Goal: Transaction & Acquisition: Purchase product/service

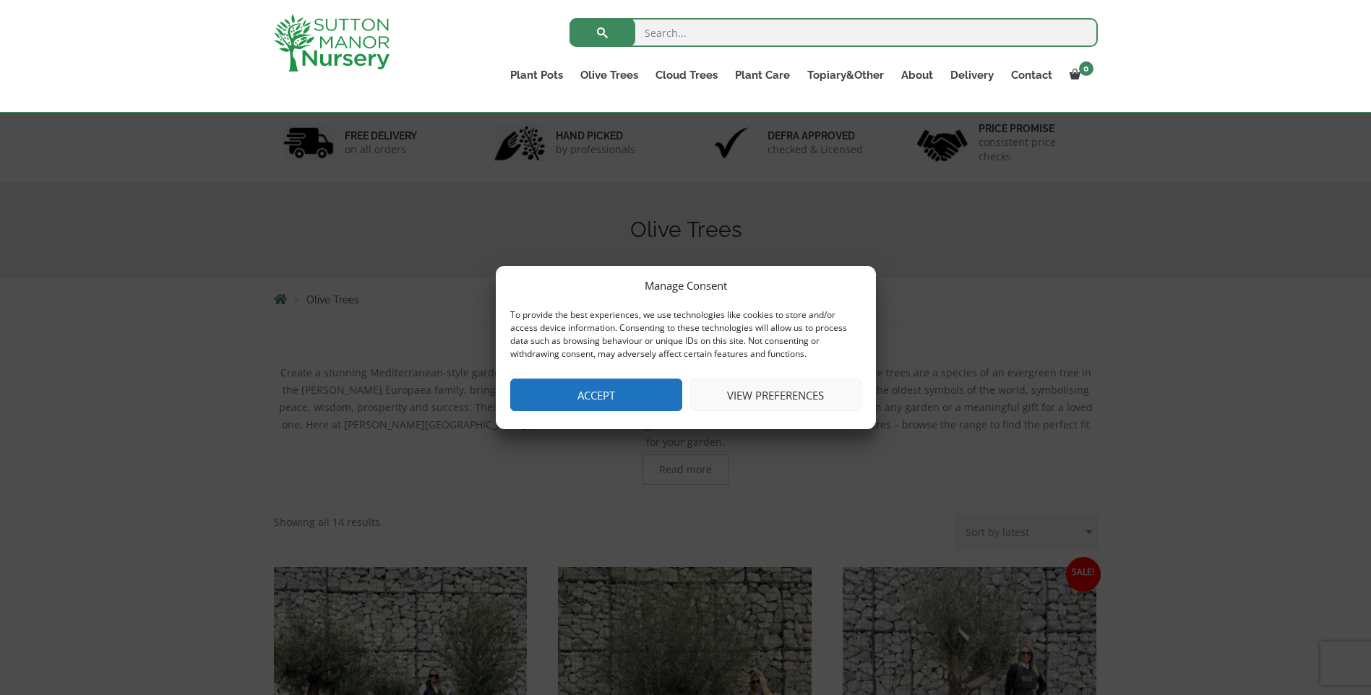
click at [812, 387] on button "View preferences" at bounding box center [776, 395] width 172 height 33
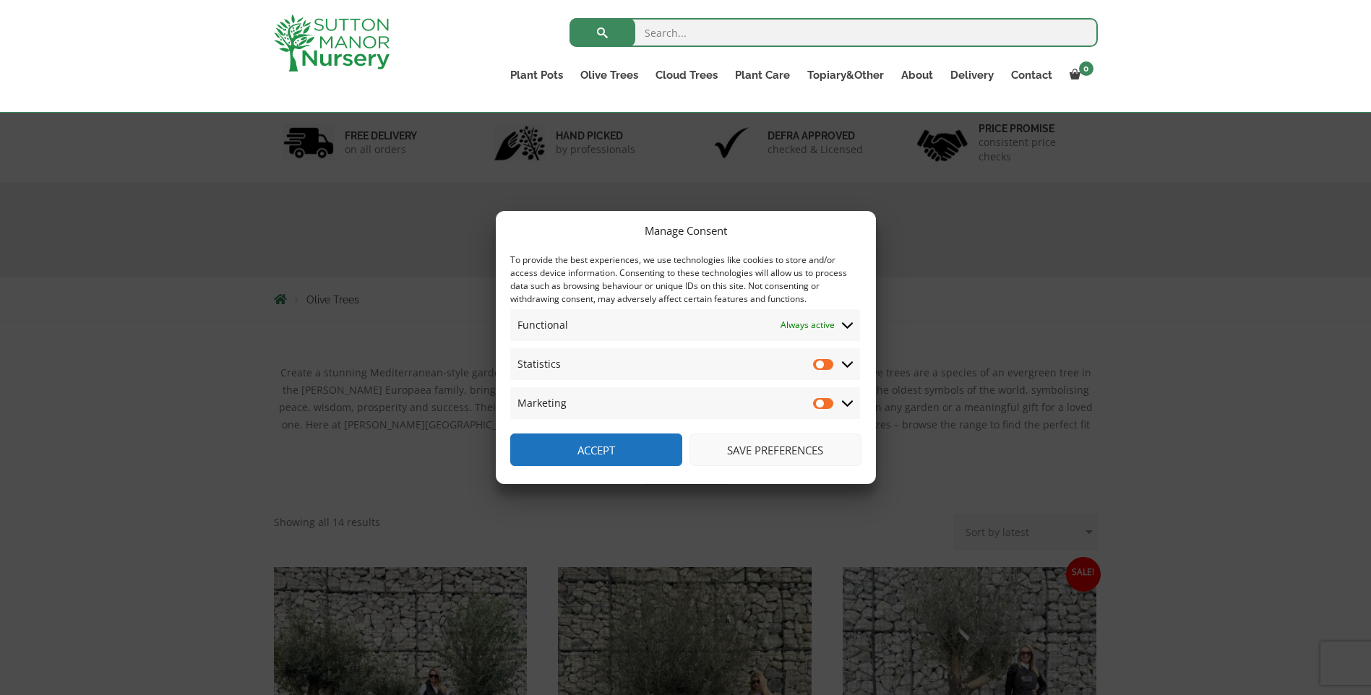
click at [792, 450] on button "Save preferences" at bounding box center [776, 450] width 172 height 33
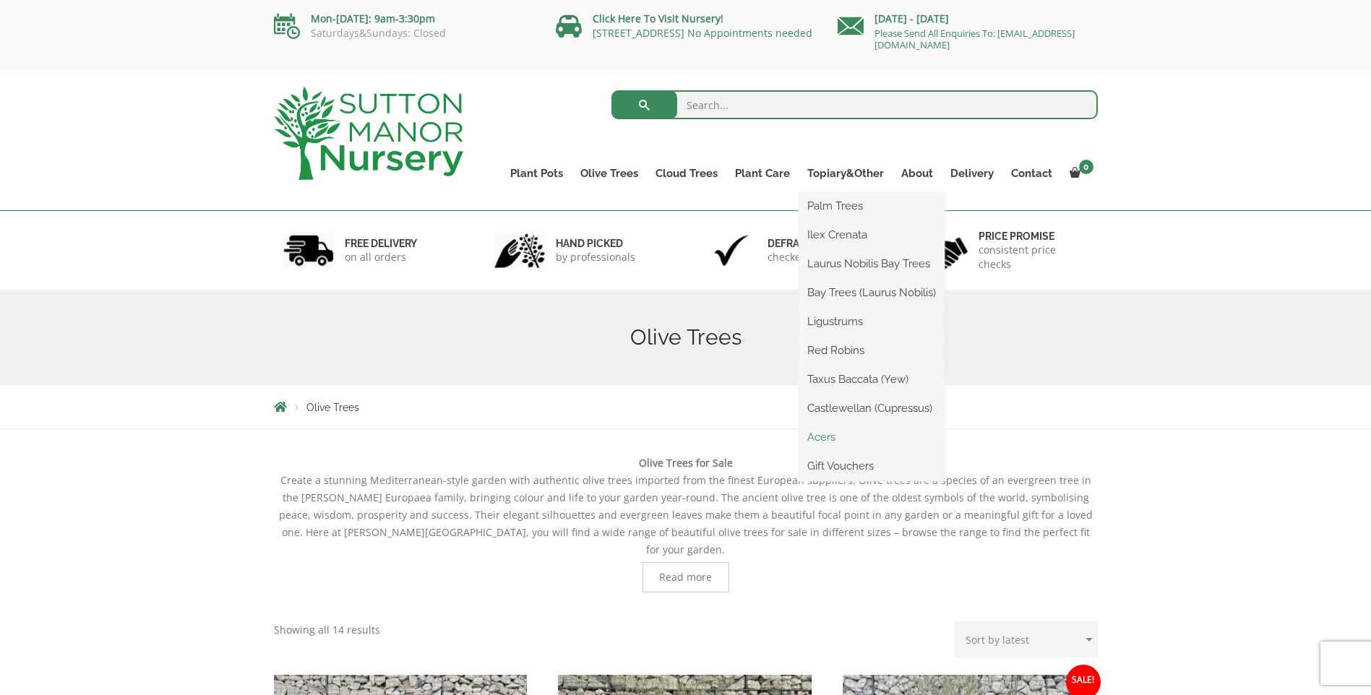
click at [836, 434] on link "Acers" at bounding box center [872, 437] width 146 height 22
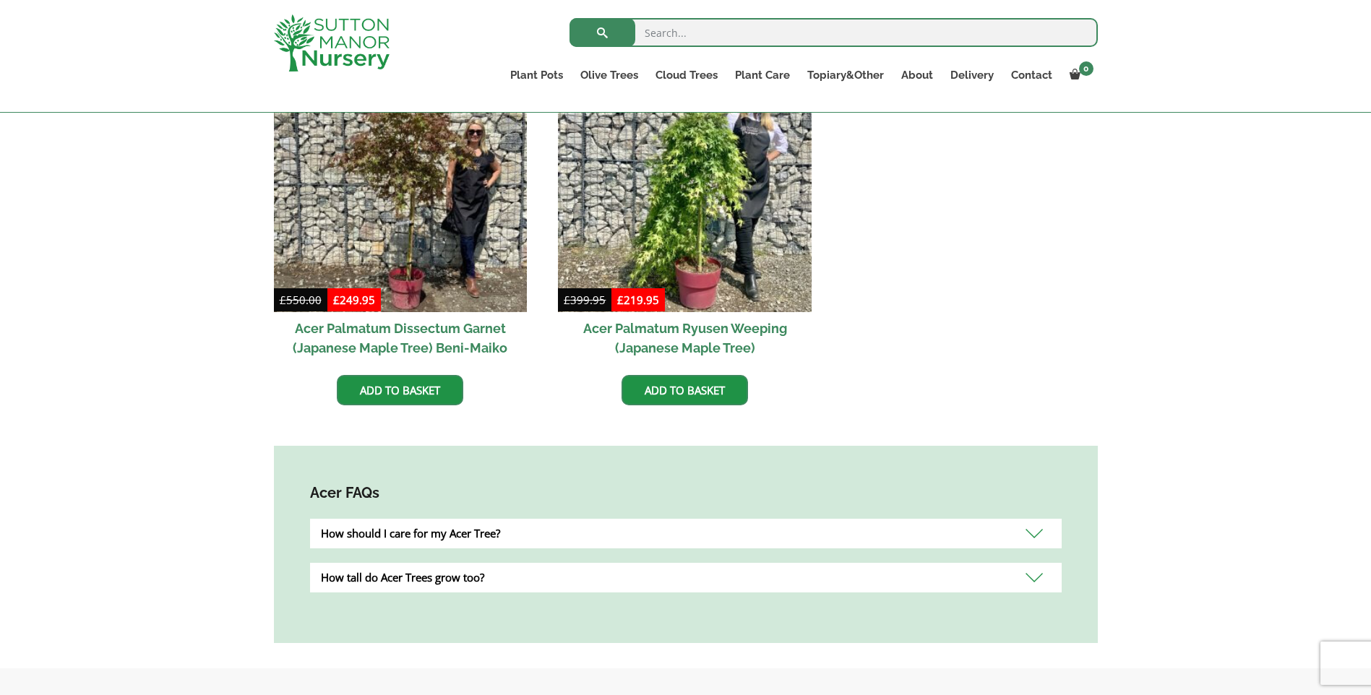
scroll to position [468, 0]
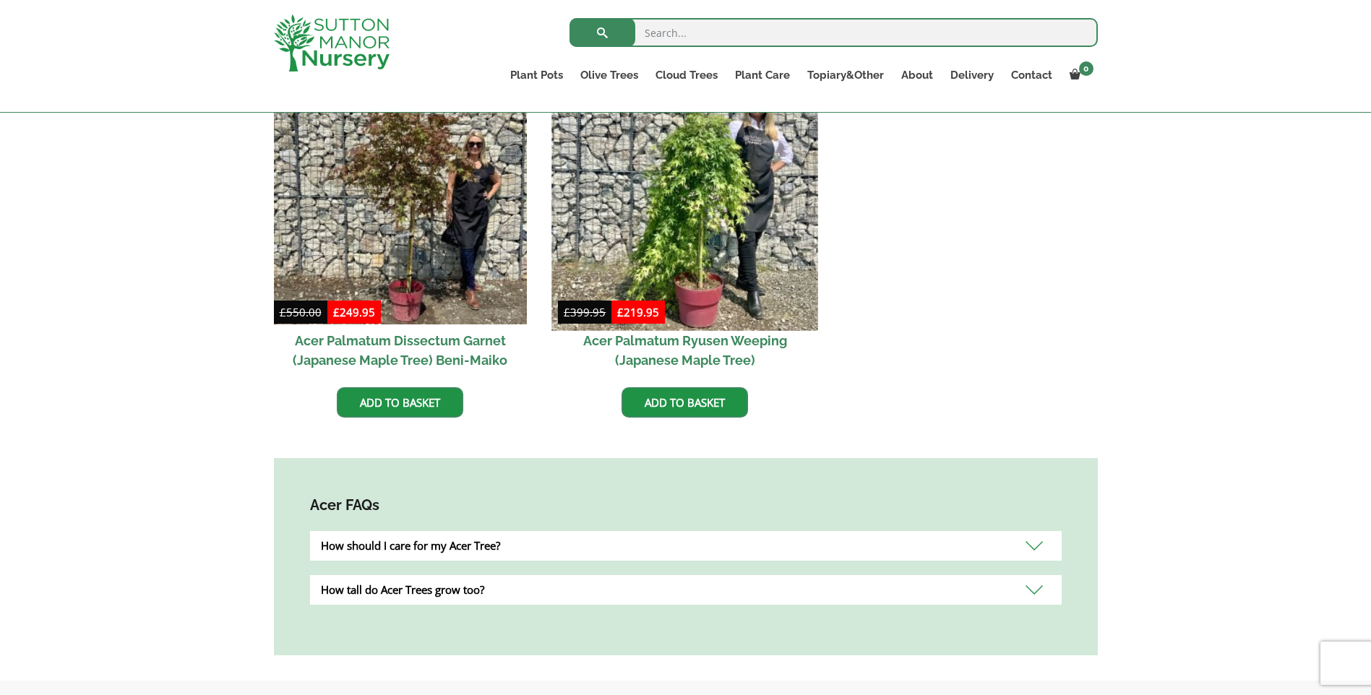
click at [737, 229] on img at bounding box center [685, 197] width 266 height 266
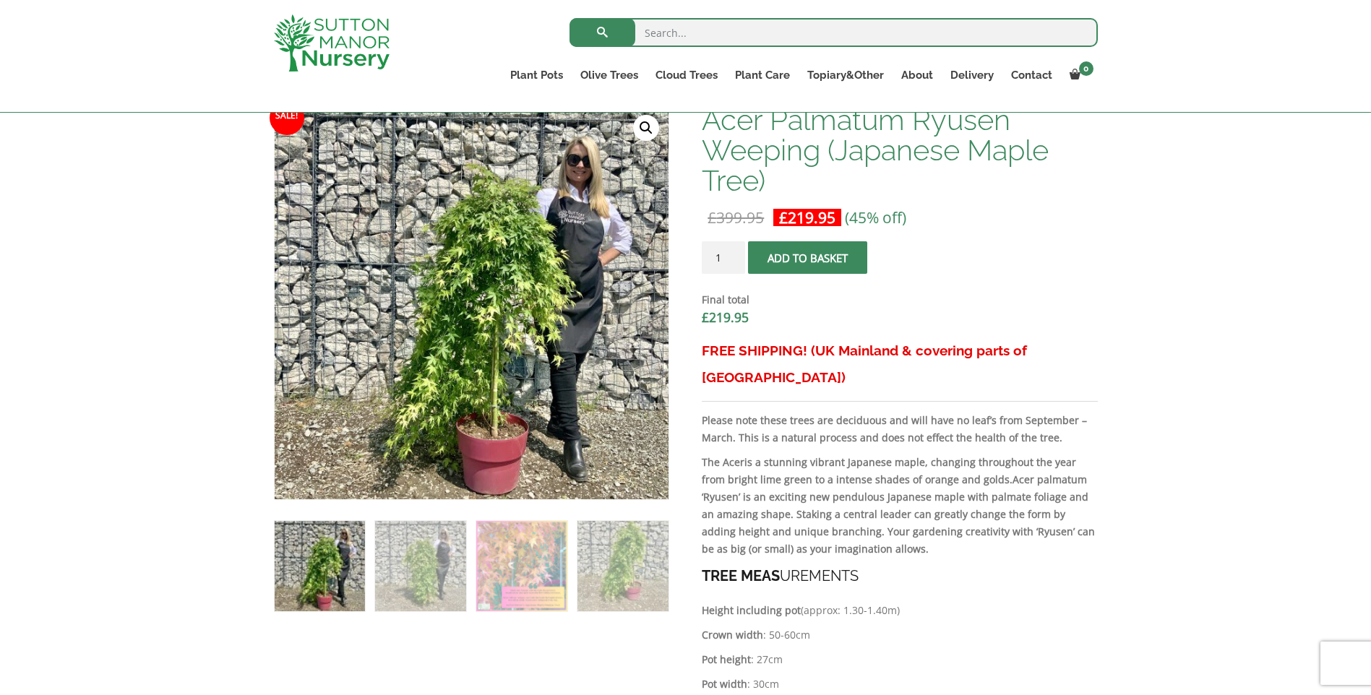
scroll to position [511, 0]
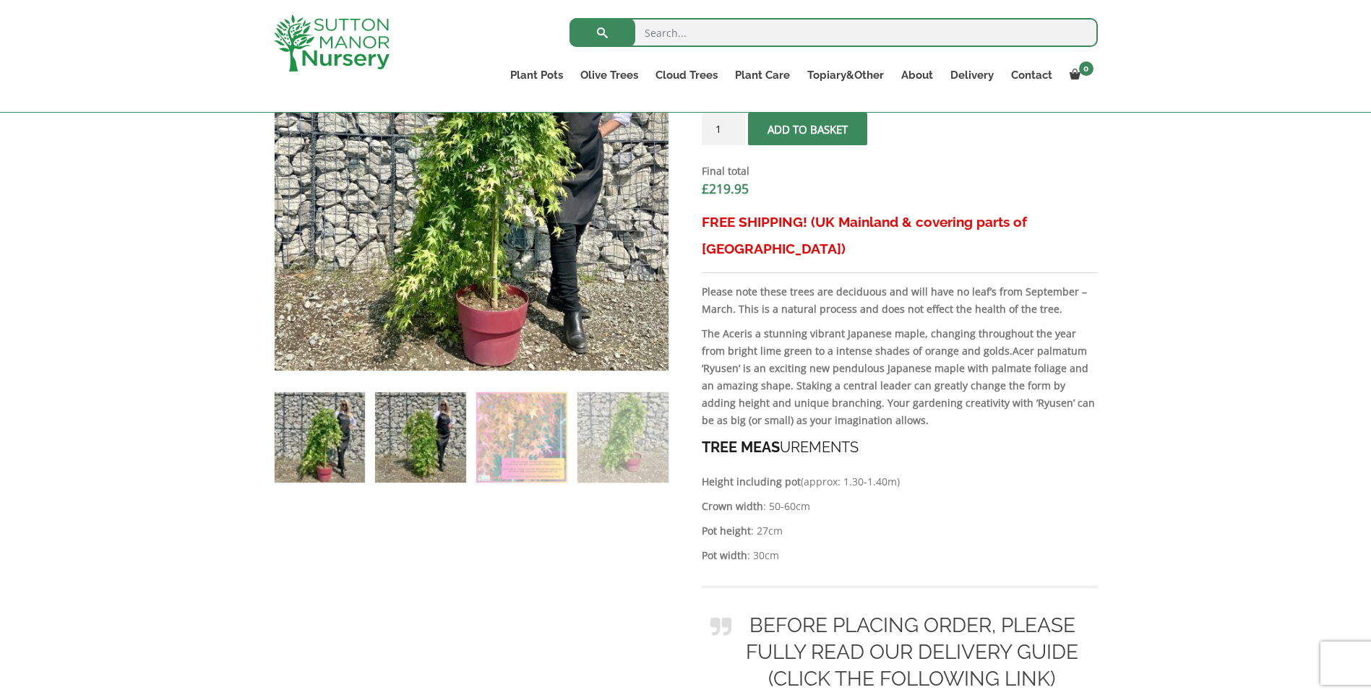
click at [440, 446] on img at bounding box center [420, 438] width 90 height 90
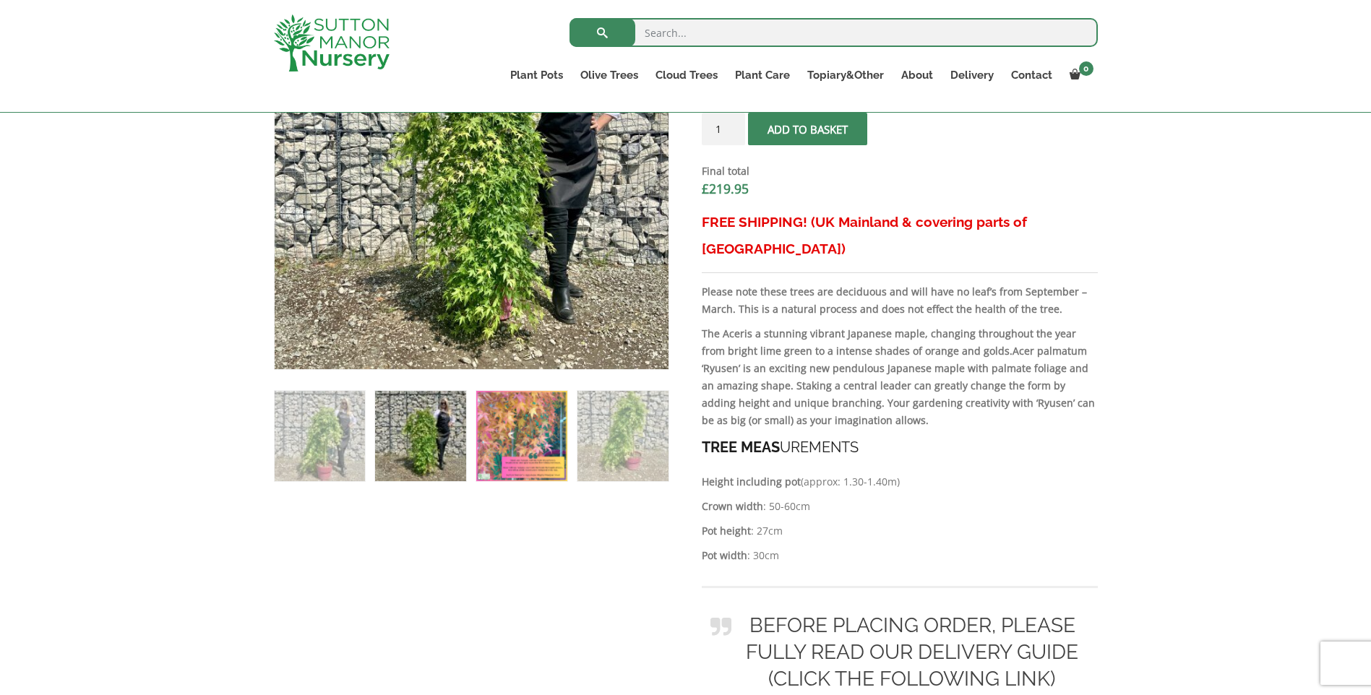
click at [522, 443] on img at bounding box center [521, 436] width 90 height 90
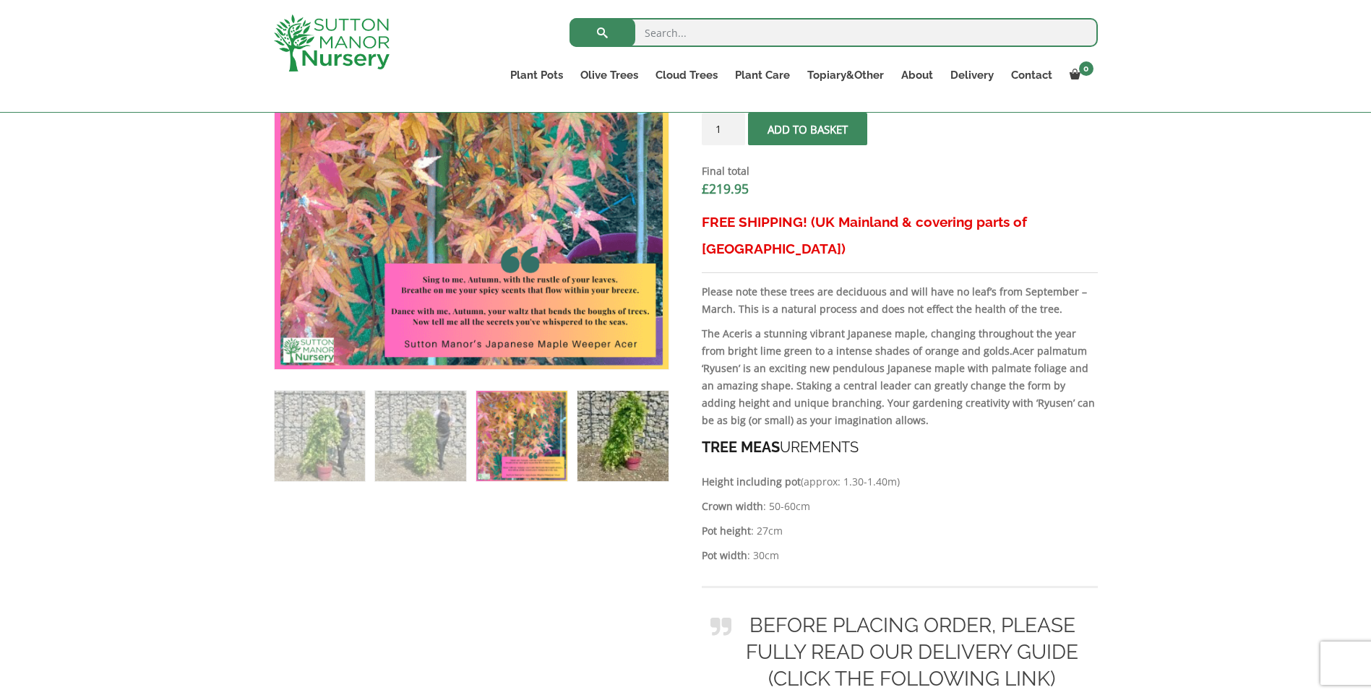
click at [589, 442] on img at bounding box center [623, 436] width 90 height 90
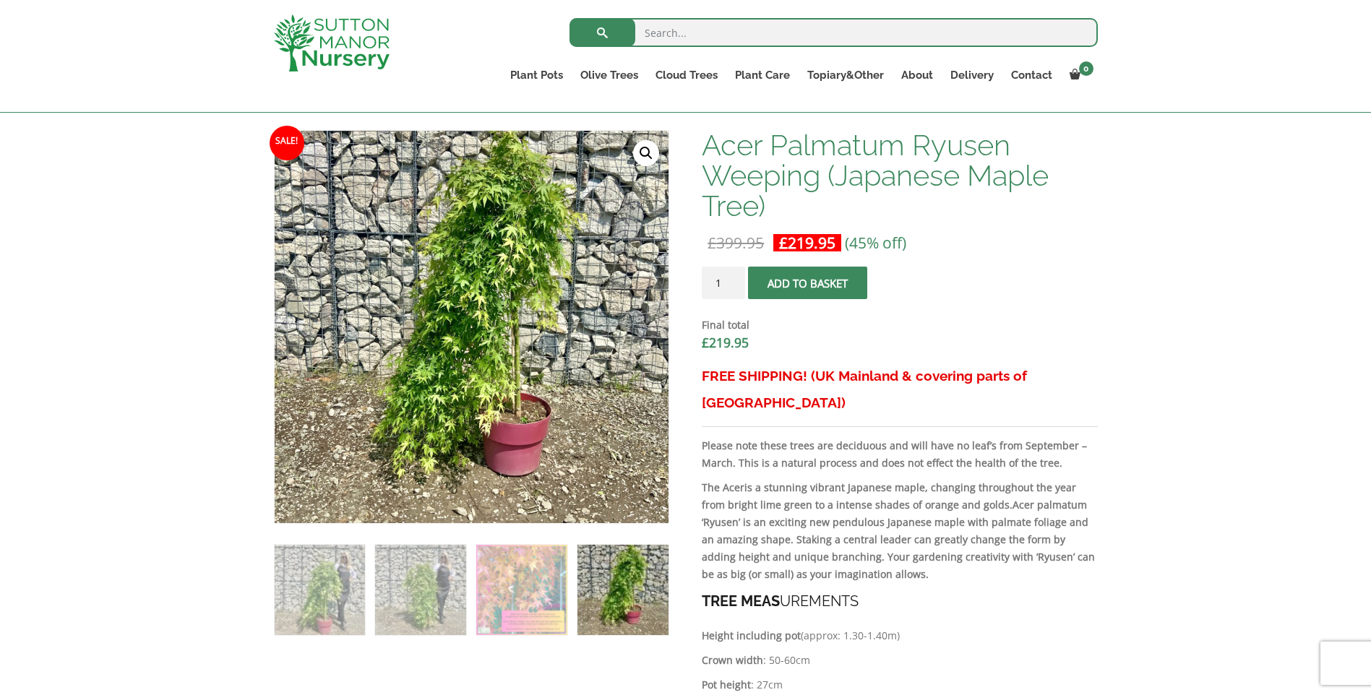
scroll to position [313, 0]
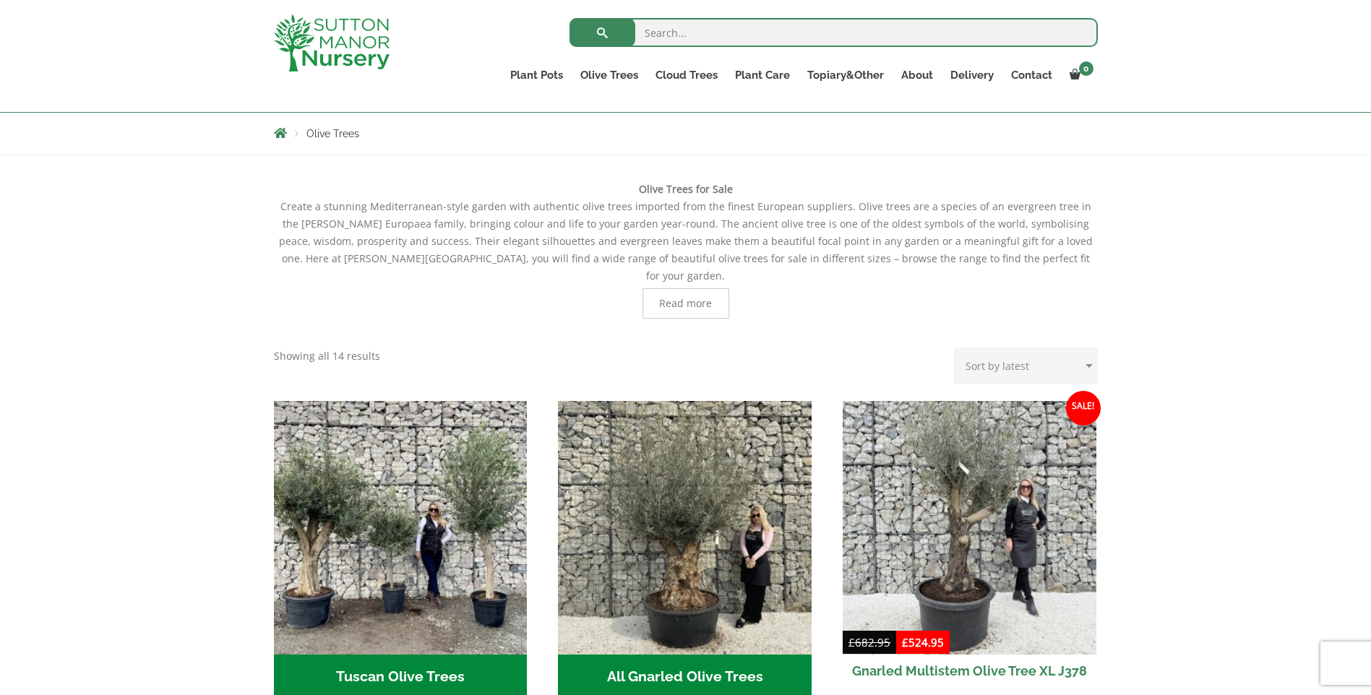
scroll to position [313, 0]
